Goal: Task Accomplishment & Management: Manage account settings

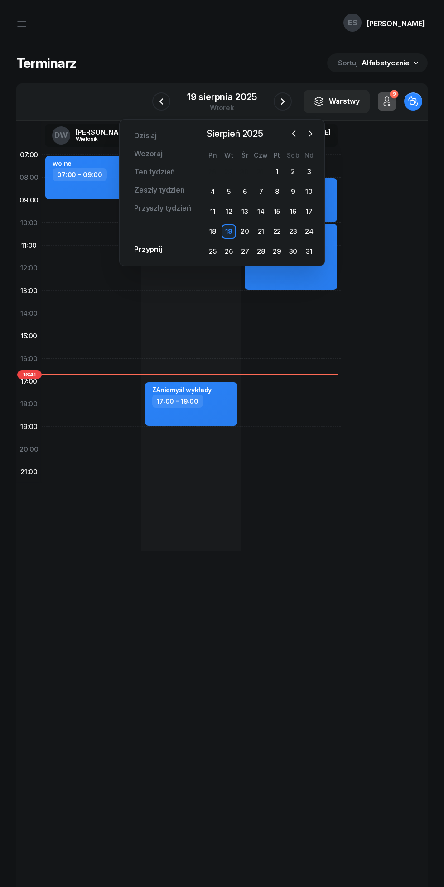
click at [310, 134] on icon "button" at bounding box center [310, 133] width 9 height 9
click at [230, 187] on div "9" at bounding box center [228, 191] width 14 height 14
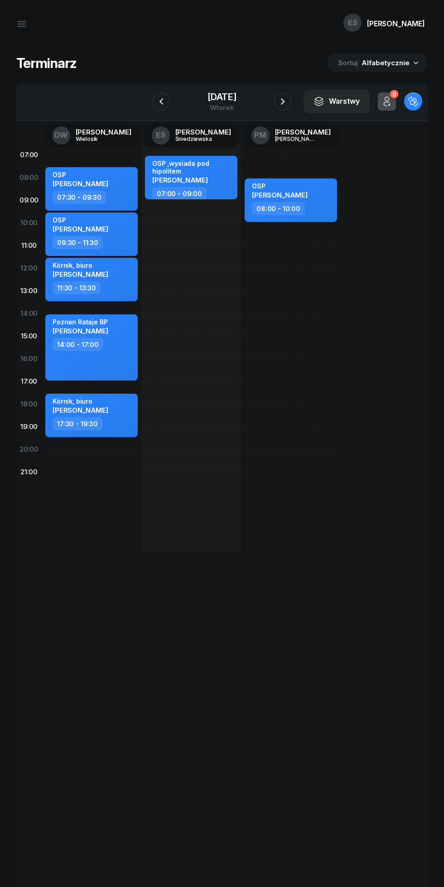
click at [278, 106] on icon "button" at bounding box center [282, 101] width 11 height 11
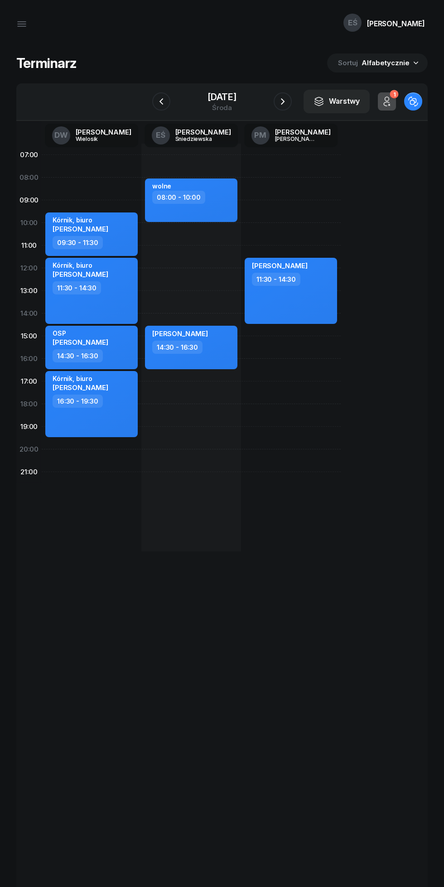
click at [156, 100] on icon "button" at bounding box center [161, 101] width 11 height 11
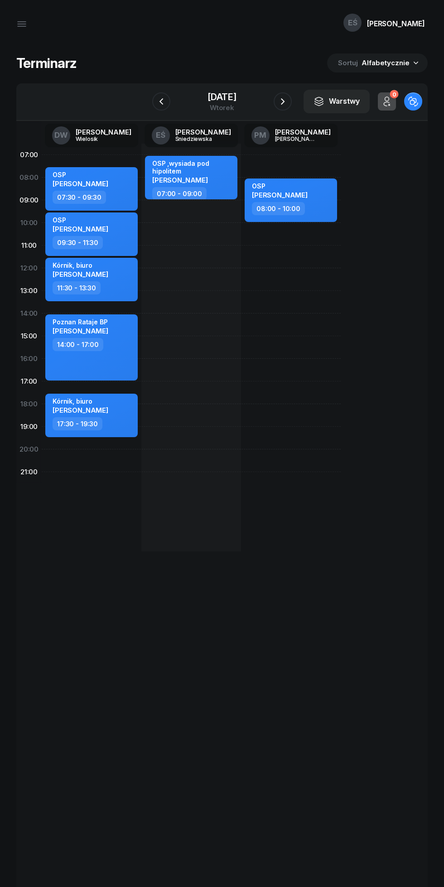
click at [207, 94] on div "[DATE]" at bounding box center [221, 96] width 29 height 9
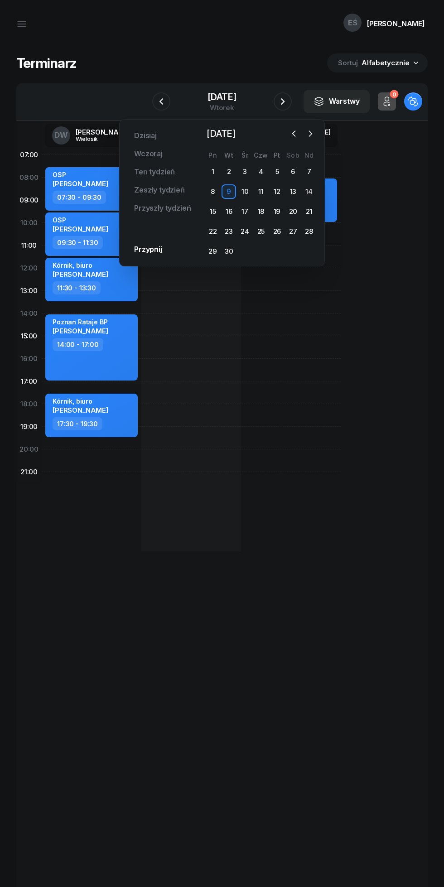
click at [216, 167] on div "1" at bounding box center [213, 171] width 14 height 14
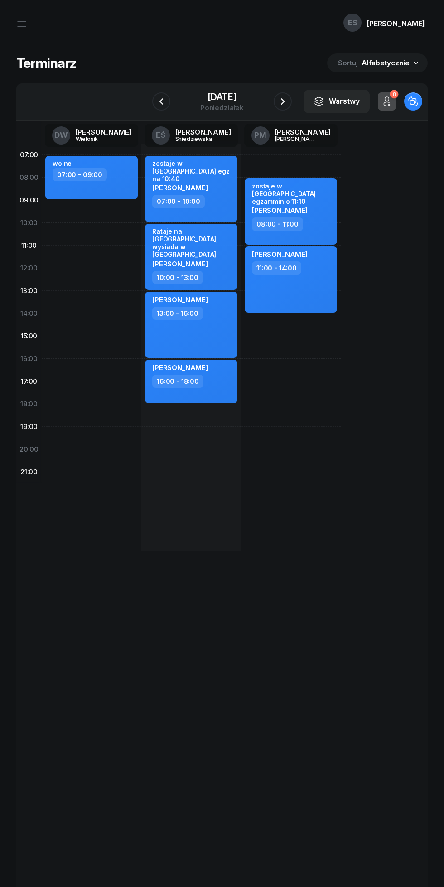
click at [287, 96] on icon "button" at bounding box center [282, 101] width 11 height 11
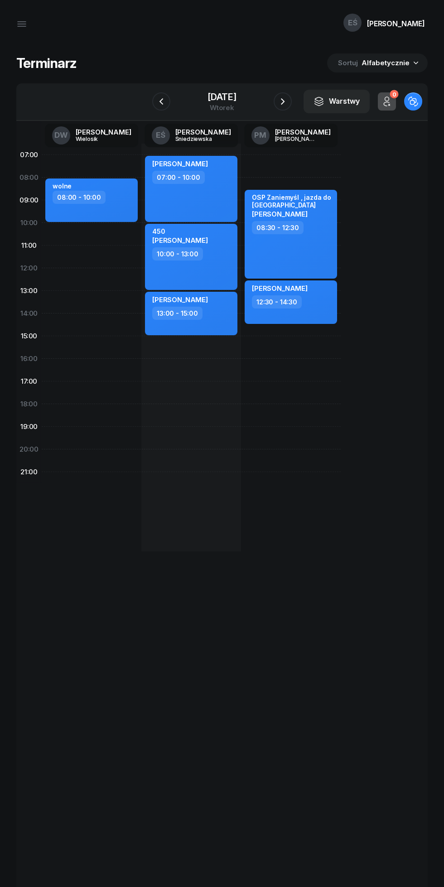
click at [283, 101] on icon "button" at bounding box center [282, 101] width 11 height 11
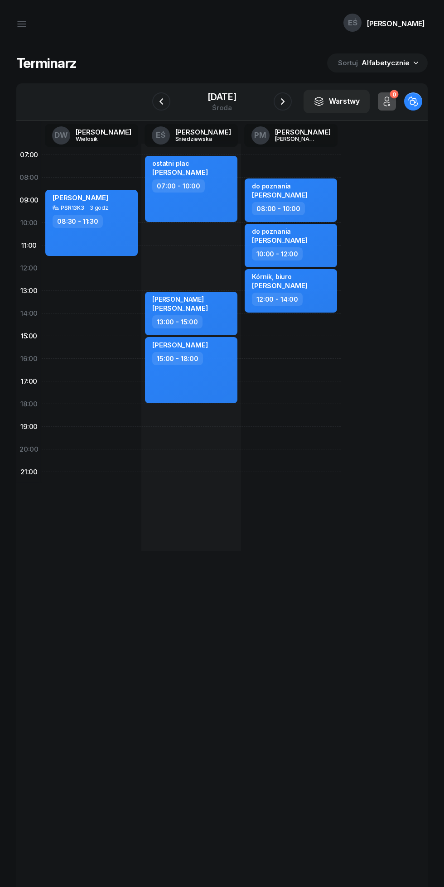
click at [283, 98] on icon "button" at bounding box center [282, 101] width 11 height 11
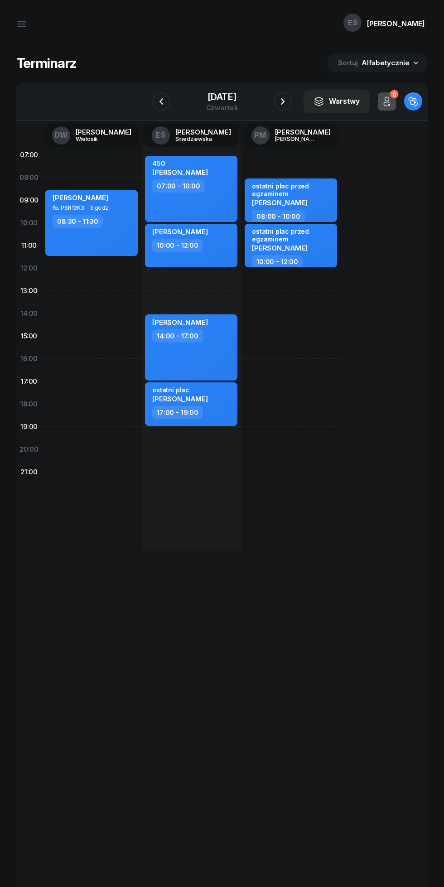
click at [284, 96] on icon "button" at bounding box center [282, 101] width 11 height 11
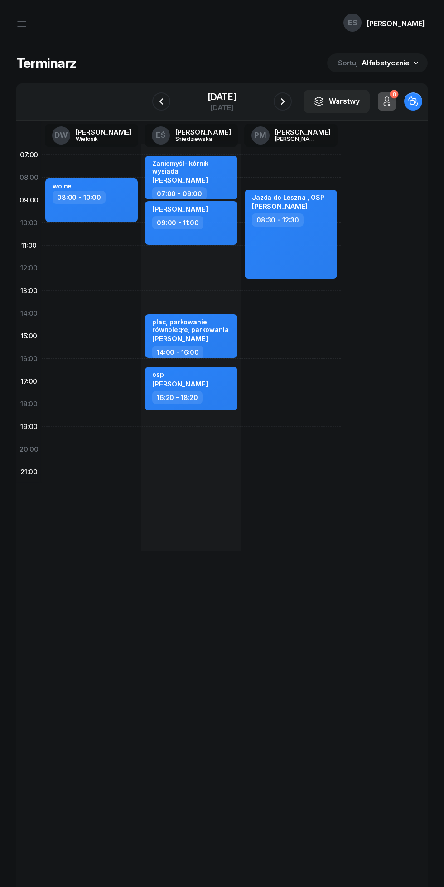
click at [283, 101] on icon "button" at bounding box center [282, 101] width 11 height 11
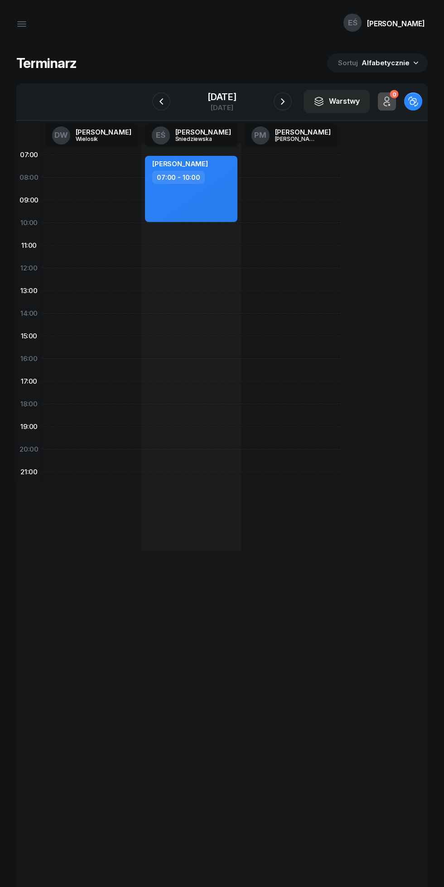
click at [283, 101] on icon "button" at bounding box center [282, 101] width 11 height 11
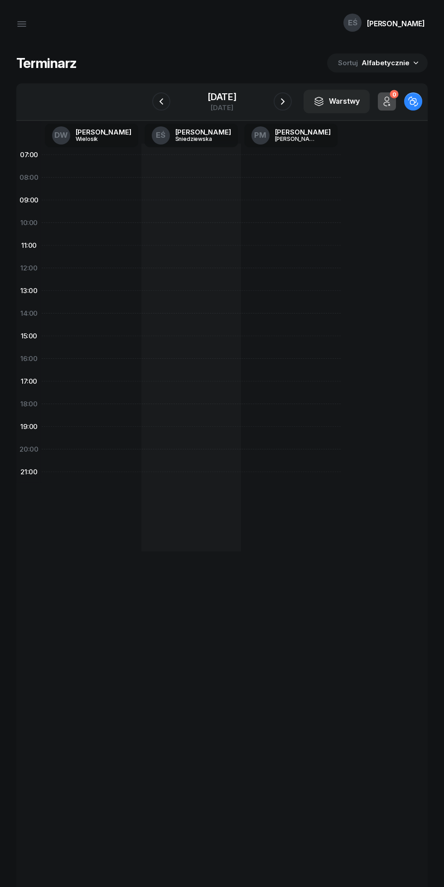
click at [278, 101] on icon "button" at bounding box center [282, 101] width 11 height 11
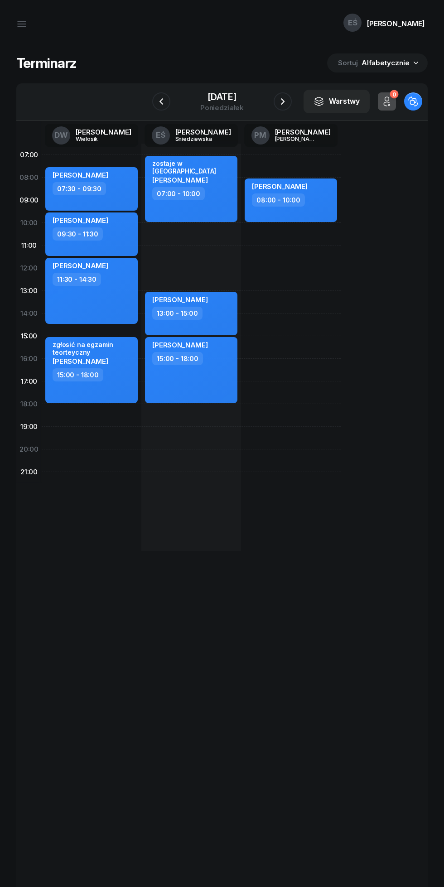
click at [280, 98] on icon "button" at bounding box center [282, 101] width 11 height 11
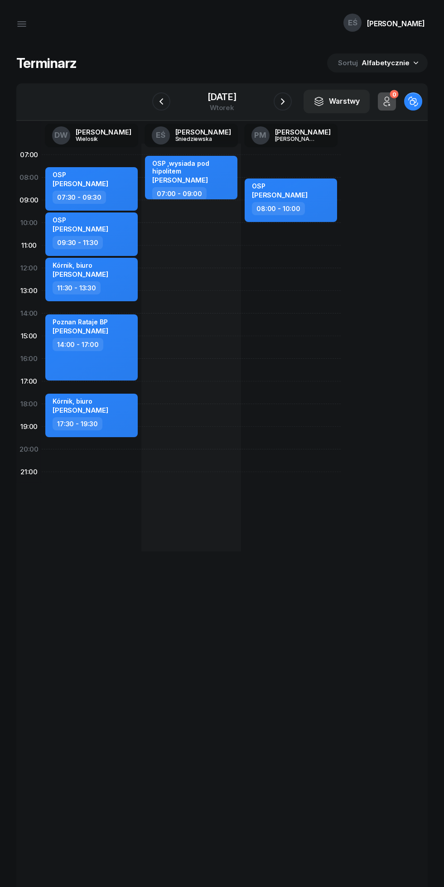
click at [283, 101] on icon "button" at bounding box center [282, 101] width 11 height 11
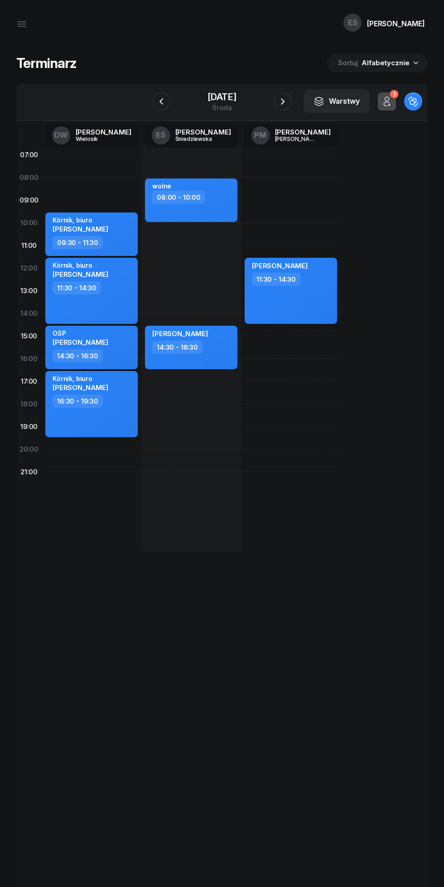
click at [281, 96] on icon "button" at bounding box center [282, 101] width 11 height 11
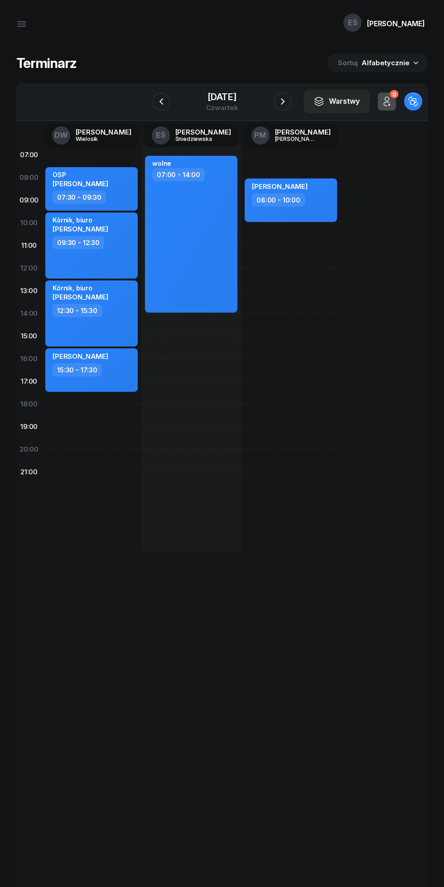
click at [278, 98] on icon "button" at bounding box center [282, 101] width 11 height 11
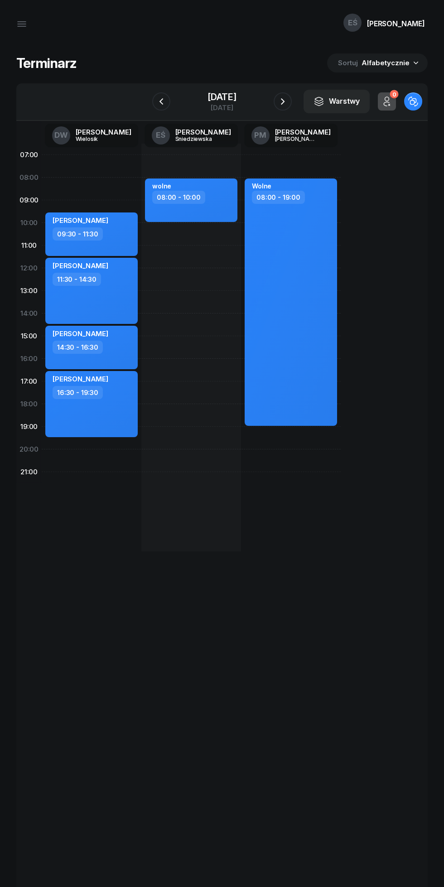
click at [284, 101] on icon "button" at bounding box center [282, 101] width 11 height 11
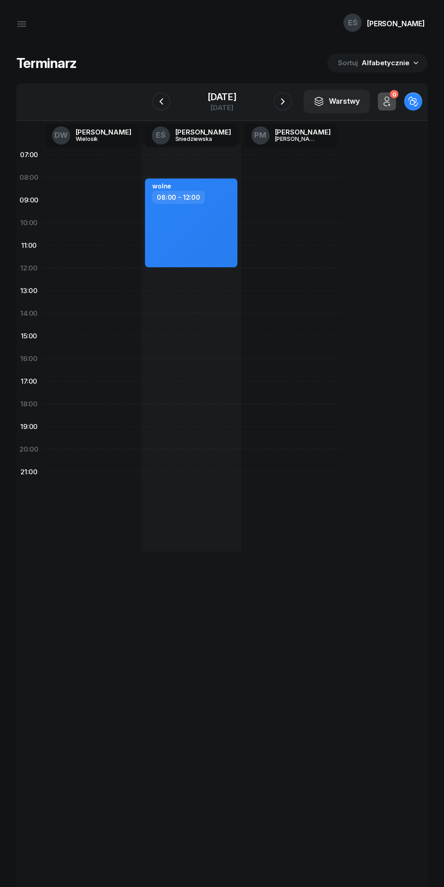
click at [284, 101] on icon "button" at bounding box center [282, 101] width 11 height 11
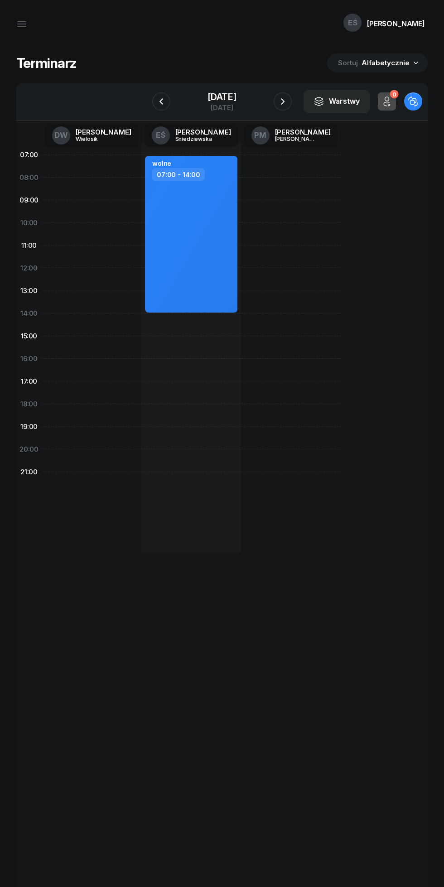
click at [281, 98] on icon "button" at bounding box center [282, 101] width 11 height 11
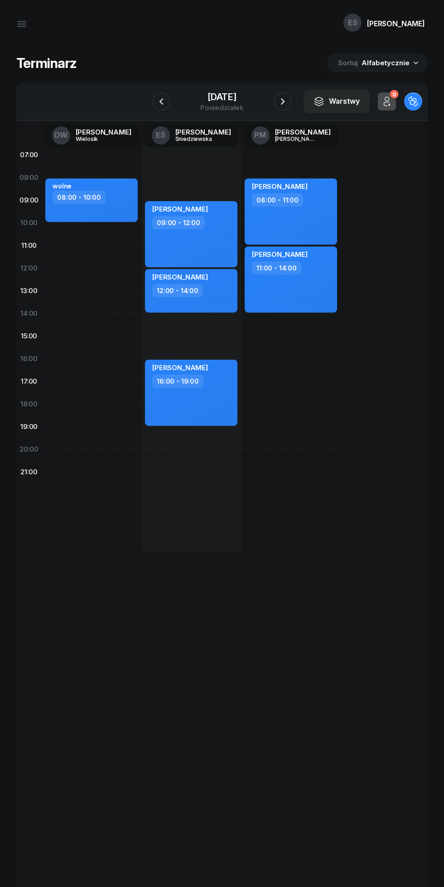
click at [279, 99] on icon "button" at bounding box center [282, 101] width 11 height 11
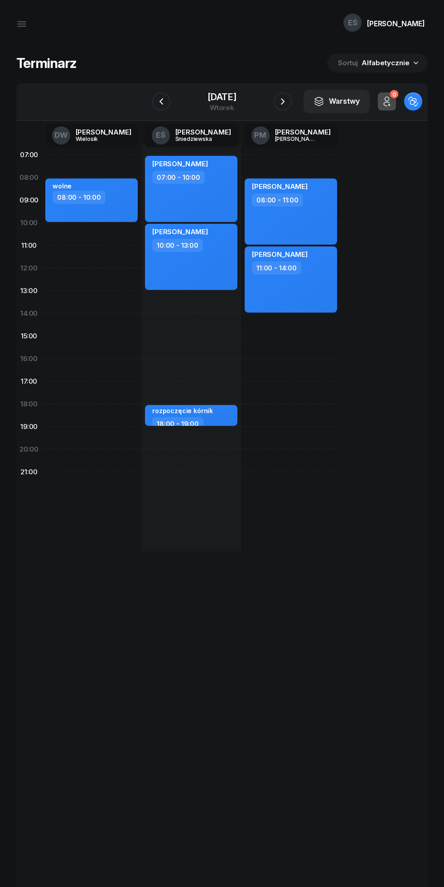
click at [284, 101] on icon "button" at bounding box center [282, 101] width 11 height 11
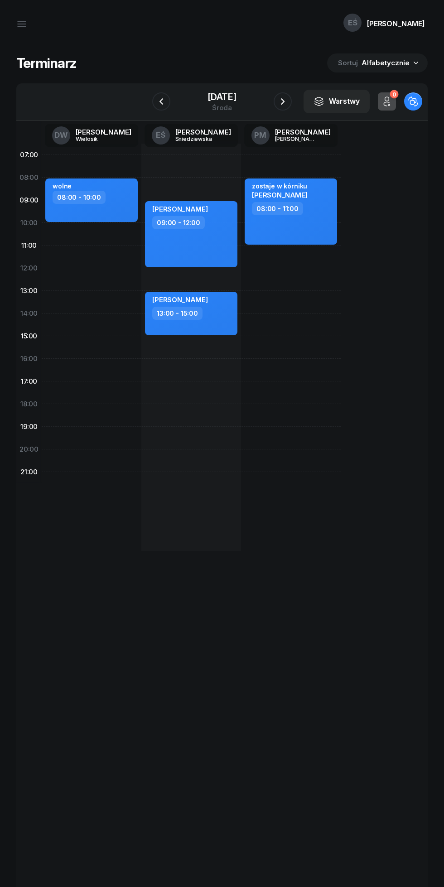
click at [283, 101] on icon "button" at bounding box center [282, 101] width 11 height 11
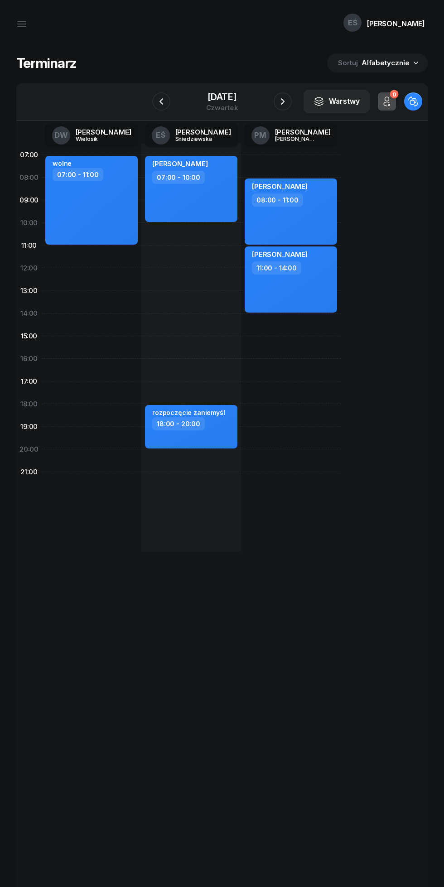
click at [284, 101] on icon "button" at bounding box center [282, 101] width 11 height 11
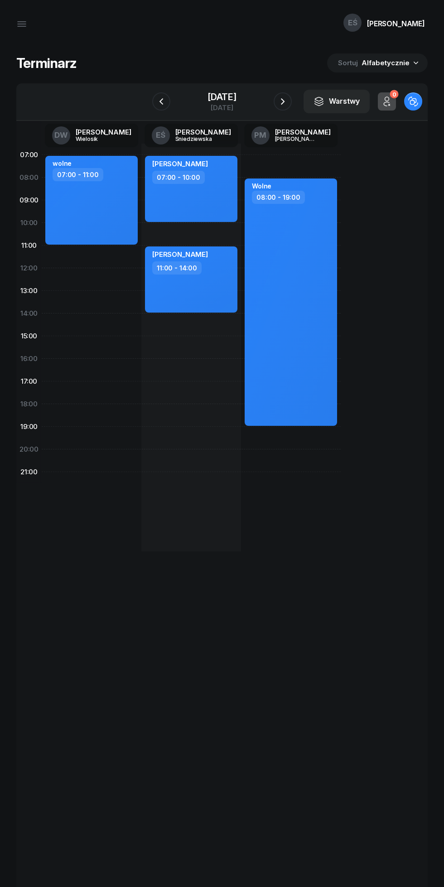
click at [283, 97] on icon "button" at bounding box center [282, 101] width 11 height 11
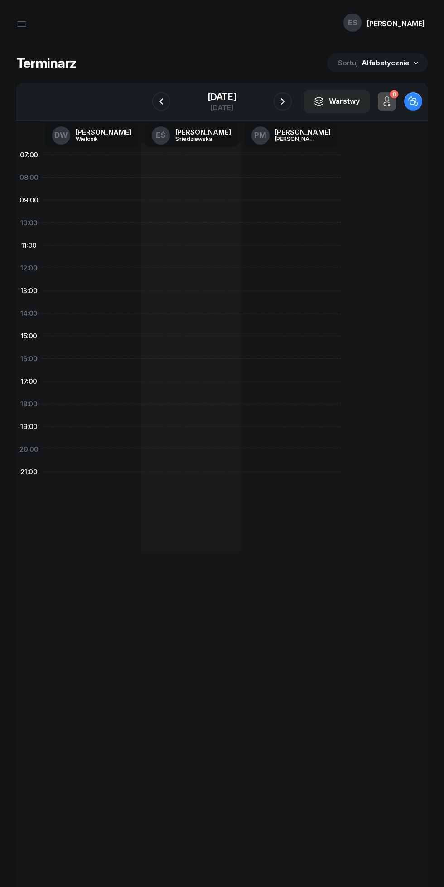
click at [284, 99] on icon "button" at bounding box center [282, 101] width 11 height 11
click at [284, 101] on icon "button" at bounding box center [282, 101] width 11 height 11
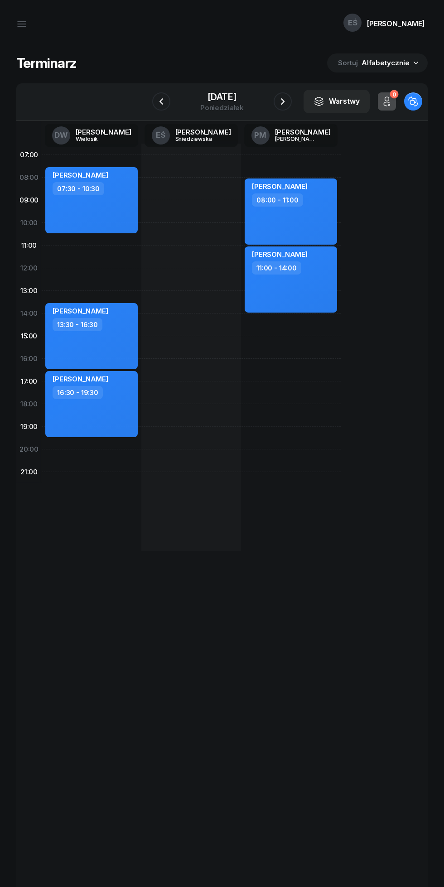
click at [285, 101] on icon "button" at bounding box center [282, 101] width 11 height 11
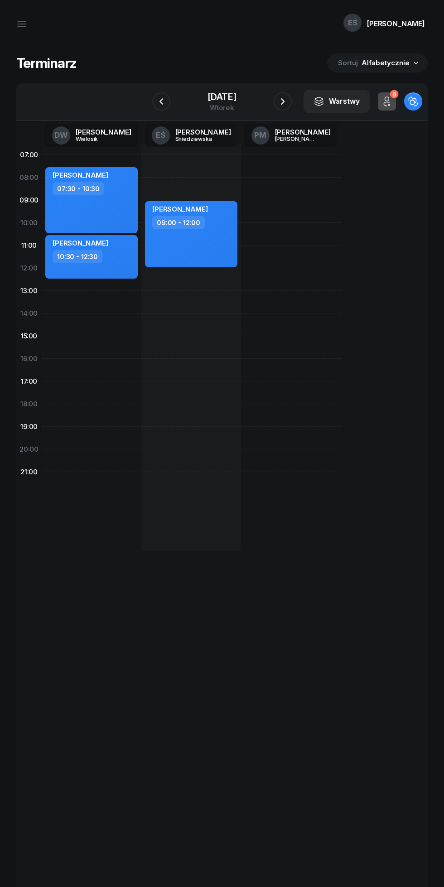
click at [284, 101] on icon "button" at bounding box center [283, 101] width 4 height 6
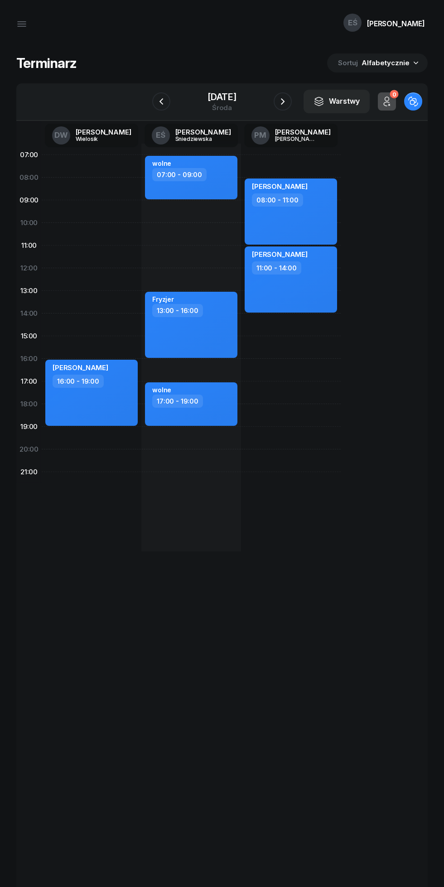
click at [280, 98] on icon "button" at bounding box center [282, 101] width 11 height 11
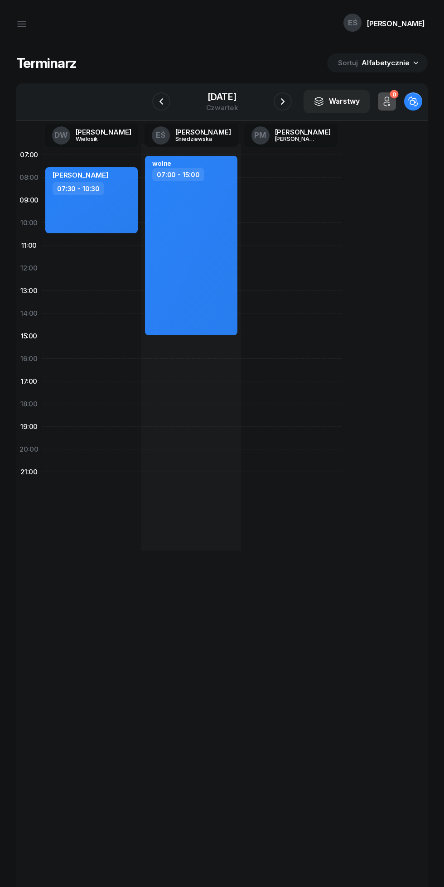
click at [285, 101] on icon "button" at bounding box center [282, 101] width 11 height 11
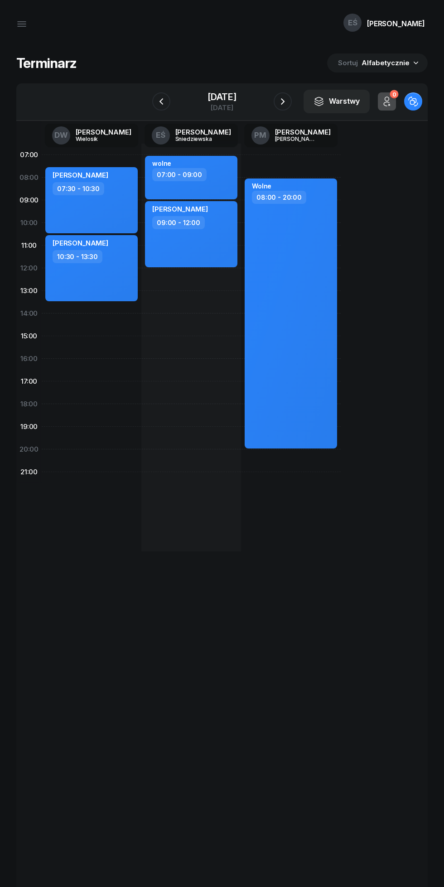
click at [285, 98] on icon "button" at bounding box center [282, 101] width 11 height 11
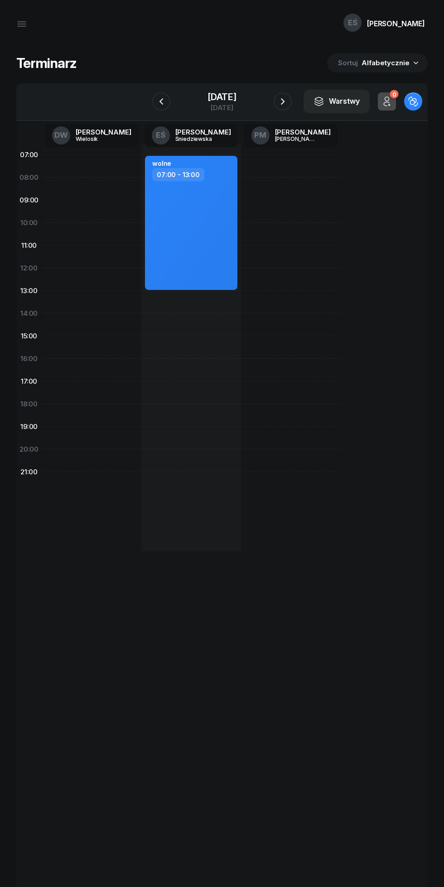
click at [282, 97] on icon "button" at bounding box center [282, 101] width 11 height 11
click at [283, 99] on icon "button" at bounding box center [282, 101] width 11 height 11
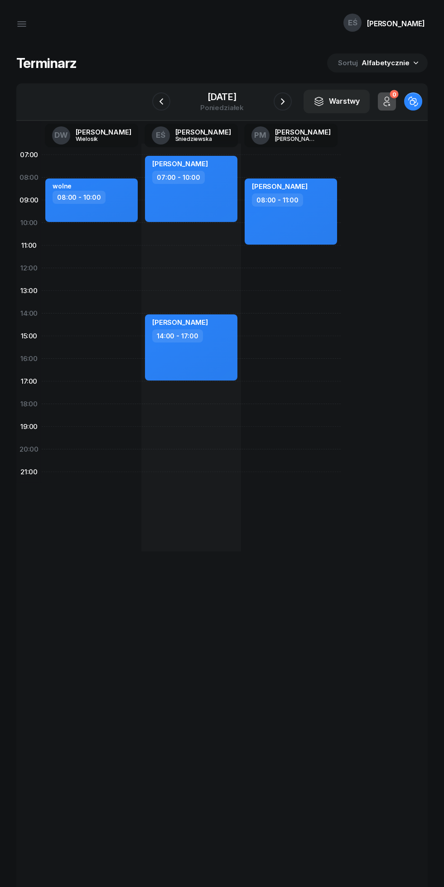
click at [158, 101] on icon "button" at bounding box center [161, 101] width 11 height 11
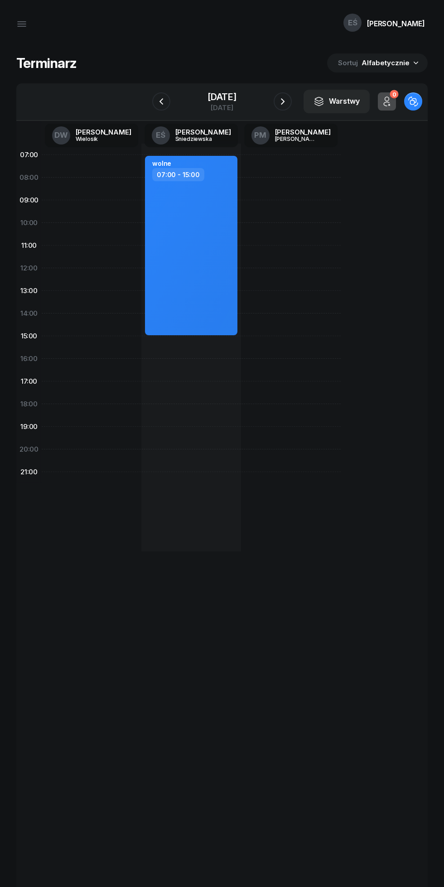
click at [158, 101] on icon "button" at bounding box center [161, 101] width 11 height 11
click at [159, 96] on icon "button" at bounding box center [161, 101] width 11 height 11
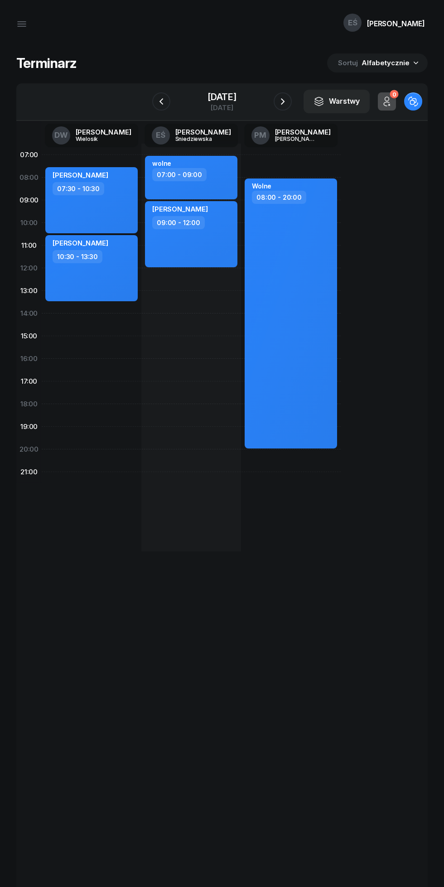
click at [158, 105] on icon "button" at bounding box center [161, 101] width 11 height 11
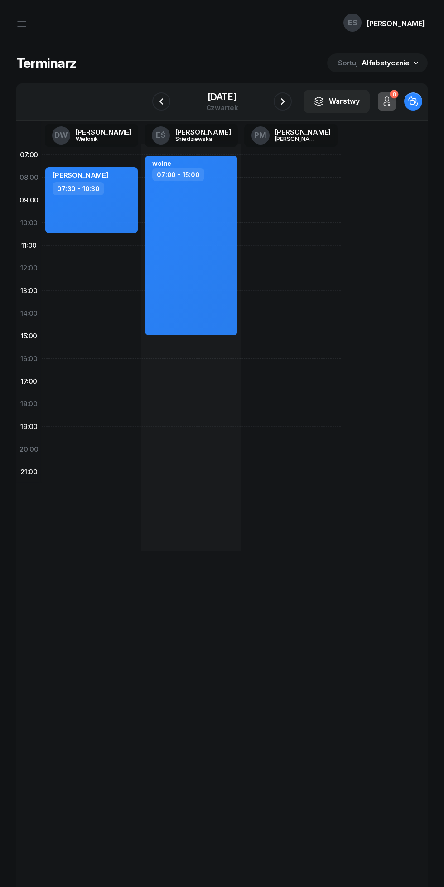
click at [158, 101] on icon "button" at bounding box center [161, 101] width 11 height 11
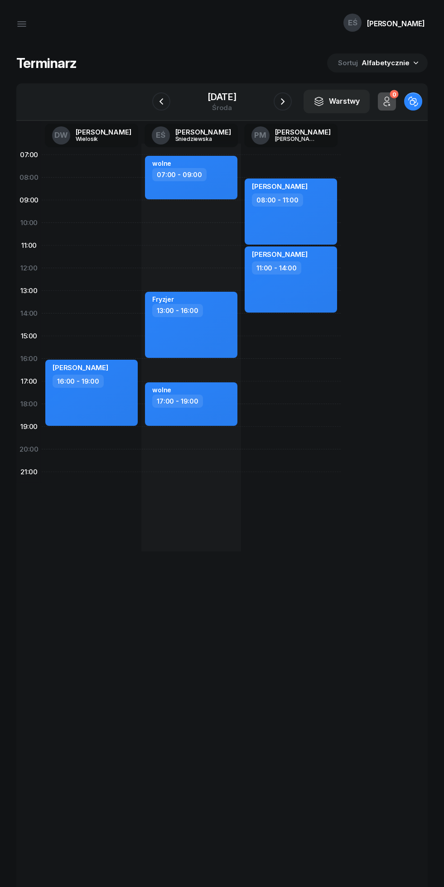
click at [159, 101] on icon "button" at bounding box center [161, 101] width 4 height 6
